Goal: Information Seeking & Learning: Check status

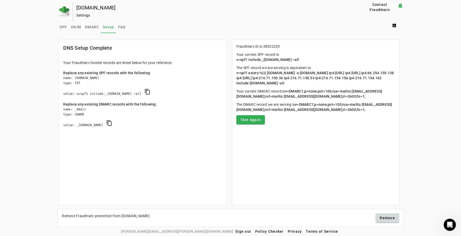
scroll to position [1, 0]
click at [62, 6] on img at bounding box center [64, 11] width 10 height 10
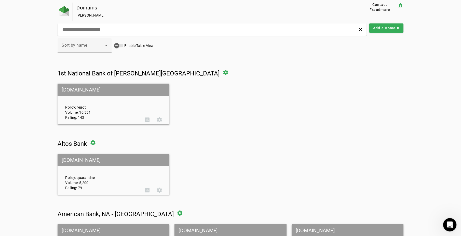
click at [448, 223] on icon "Open Intercom Messenger" at bounding box center [449, 224] width 8 height 8
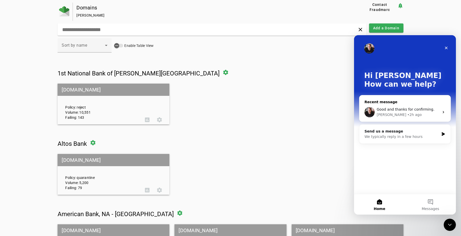
click at [417, 110] on span "Good and thanks for confirming." at bounding box center [406, 109] width 58 height 4
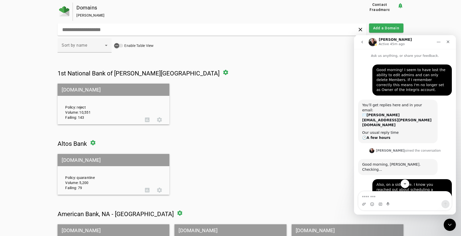
click at [404, 162] on div "Good morning, [PERSON_NAME]. Checking..." at bounding box center [398, 167] width 71 height 10
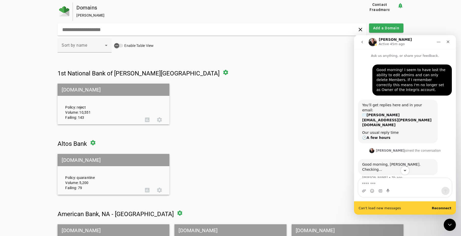
click at [399, 79] on div "Good morning! I seem to have lost the ability to edit admins and can only delet…" at bounding box center [412, 80] width 71 height 25
click at [416, 130] on div "Our usual reply time 🕒 A few hours" at bounding box center [398, 135] width 71 height 10
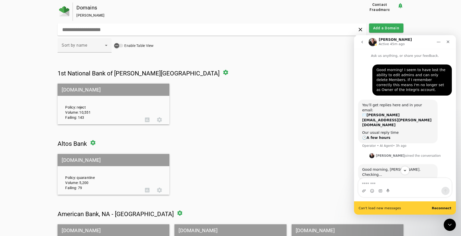
click at [401, 167] on div "Good morning, [PERSON_NAME]. Checking..." at bounding box center [398, 172] width 71 height 10
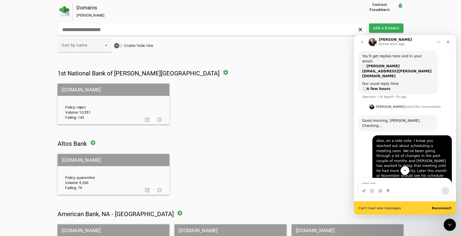
scroll to position [51, 0]
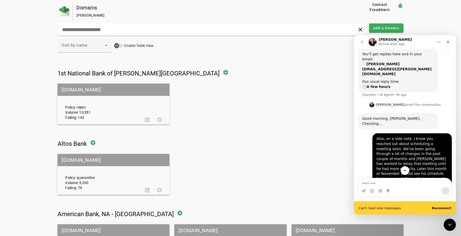
click at [400, 116] on div "Good morning, [PERSON_NAME]. Checking..." at bounding box center [398, 121] width 71 height 10
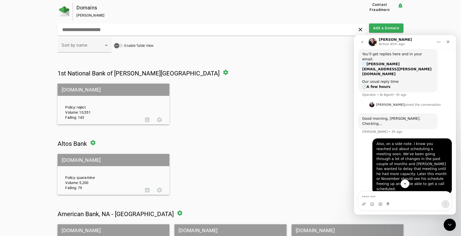
scroll to position [76, 0]
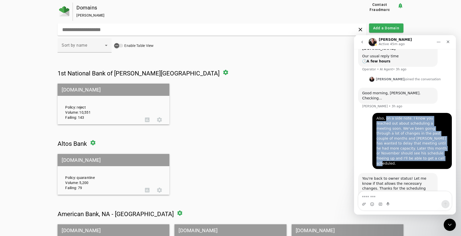
drag, startPoint x: 387, startPoint y: 94, endPoint x: 442, endPoint y: 130, distance: 65.8
click at [442, 130] on div "Also, on a side note. I know you reached out about scheduling a meeting soon. W…" at bounding box center [412, 141] width 71 height 50
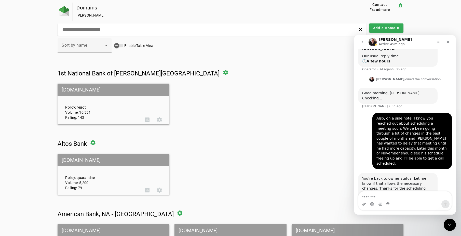
click at [380, 176] on div "You're back to owner status! Let me know if that allows the necessary changes. …" at bounding box center [398, 186] width 71 height 20
click at [452, 42] on div "Close" at bounding box center [448, 41] width 9 height 9
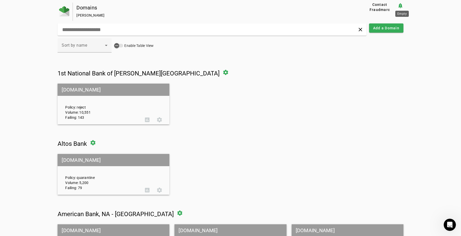
click at [403, 6] on mat-icon "notification_important" at bounding box center [401, 6] width 6 height 6
click at [123, 108] on div "Policy: reject Volume: 10,551 Failing: 143" at bounding box center [101, 104] width 80 height 32
click at [106, 33] on input "text" at bounding box center [147, 30] width 170 height 6
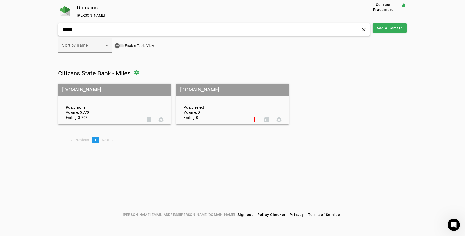
type input "*****"
click at [116, 91] on mat-grid-tile-header "[DOMAIN_NAME]" at bounding box center [114, 90] width 113 height 12
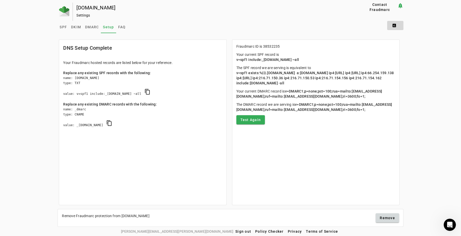
click at [399, 26] on span at bounding box center [395, 25] width 16 height 12
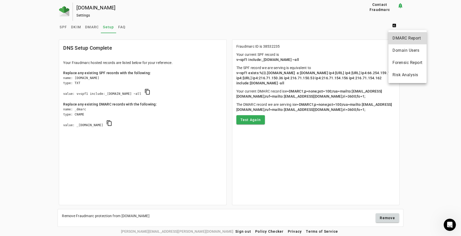
click at [403, 36] on span "DMARC Report" at bounding box center [408, 38] width 30 height 6
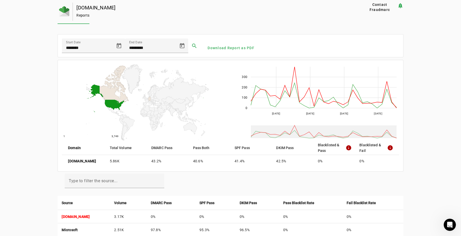
scroll to position [14, 0]
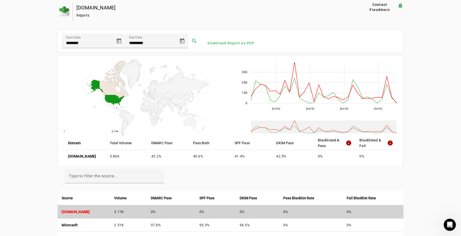
drag, startPoint x: 306, startPoint y: 211, endPoint x: 276, endPoint y: 211, distance: 30.6
click at [276, 211] on tr "[DOMAIN_NAME] 3.17K 0% 0% 0% 0% 0%" at bounding box center [231, 211] width 346 height 13
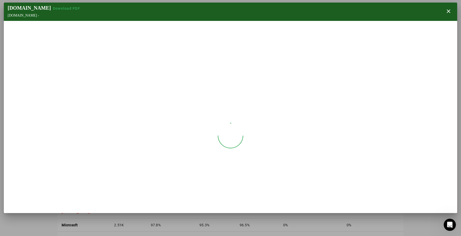
click at [157, 210] on section "[DOMAIN_NAME] Download PDF [DOMAIN_NAME] - close" at bounding box center [231, 108] width 454 height 211
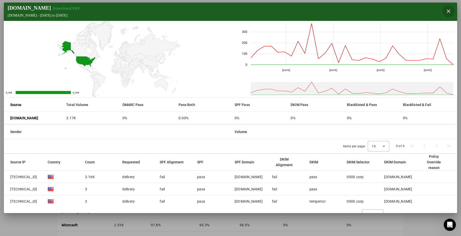
click at [447, 10] on span "button" at bounding box center [449, 11] width 12 height 12
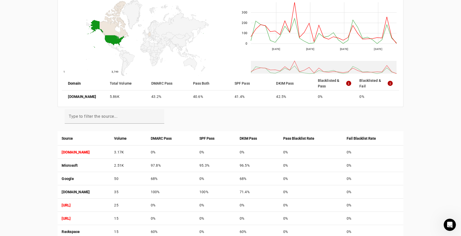
scroll to position [76, 0]
